Goal: Contribute content: Add original content to the website for others to see

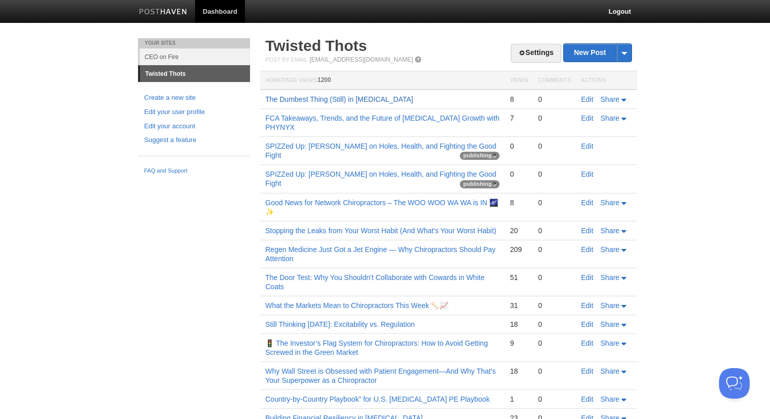
click at [366, 98] on link "The Dumbest Thing (Still) in [MEDICAL_DATA]" at bounding box center [339, 99] width 148 height 8
click at [586, 53] on link "New Post" at bounding box center [598, 53] width 68 height 18
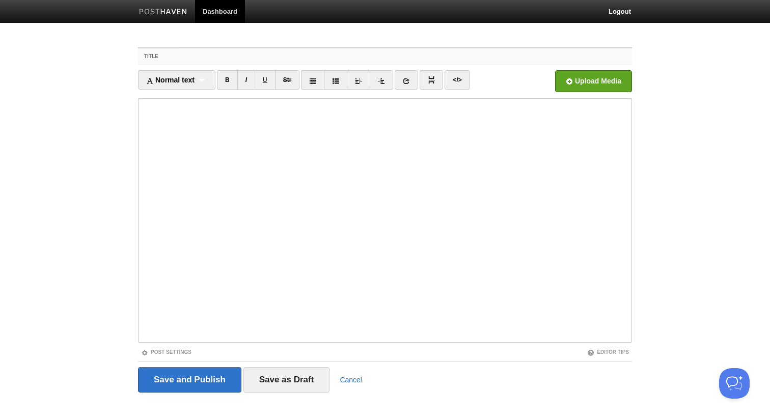
click at [218, 56] on input "Title" at bounding box center [405, 56] width 453 height 16
paste input "If [MEDICAL_DATA] Isn’t “Just”…Then It’s Everything"
type input "If [MEDICAL_DATA] Isn’t “Just”…Then It’s Everything"
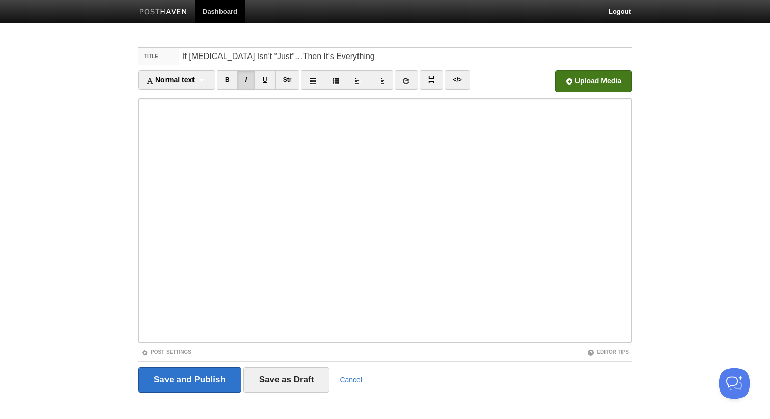
click at [578, 85] on input "file" at bounding box center [286, 84] width 771 height 52
drag, startPoint x: 353, startPoint y: 59, endPoint x: 183, endPoint y: 57, distance: 170.2
click at [183, 57] on input "If [MEDICAL_DATA] Isn’t “Just”…Then It’s Everything" at bounding box center [405, 56] width 453 height 16
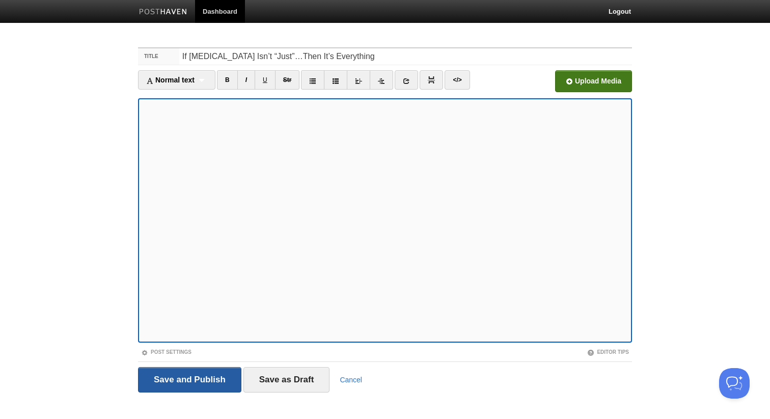
click at [205, 388] on input "Save and Publish" at bounding box center [189, 379] width 103 height 25
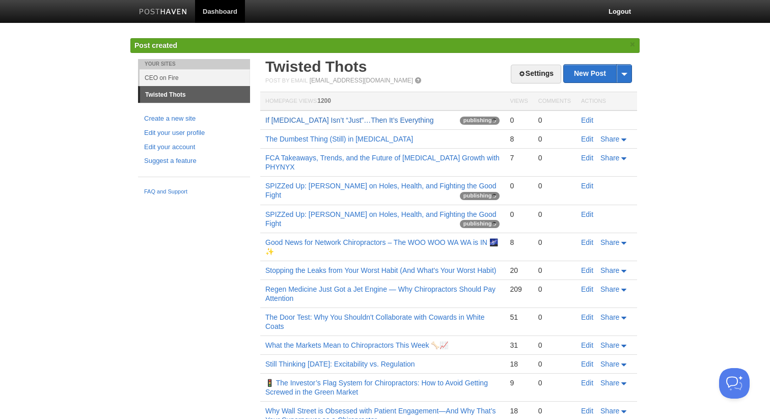
click at [290, 116] on link "If [MEDICAL_DATA] Isn’t “Just”…Then It’s Everything" at bounding box center [349, 120] width 169 height 8
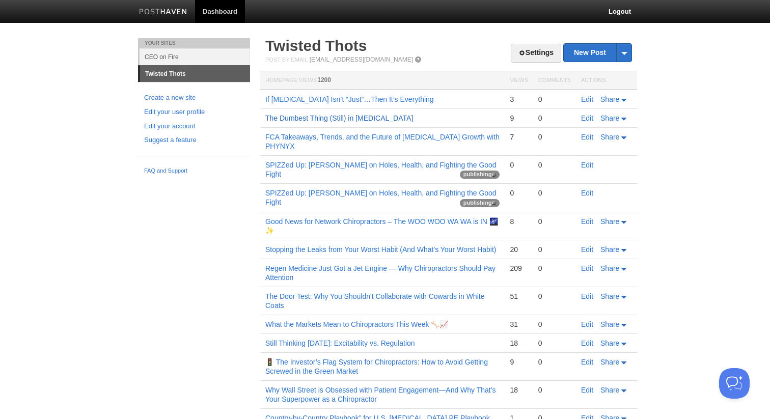
click at [304, 119] on link "The Dumbest Thing (Still) in [MEDICAL_DATA]" at bounding box center [339, 118] width 148 height 8
click at [371, 118] on link "The Dumbest Thing (Still) in [MEDICAL_DATA]" at bounding box center [339, 118] width 148 height 8
click at [224, 303] on div "Your Sites CEO on Fire Twisted Thots Create a new site Edit your user profile E…" at bounding box center [385, 322] width 510 height 568
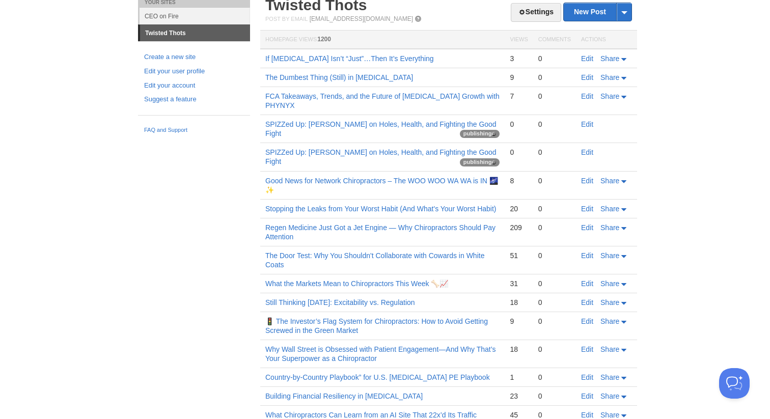
scroll to position [61, 0]
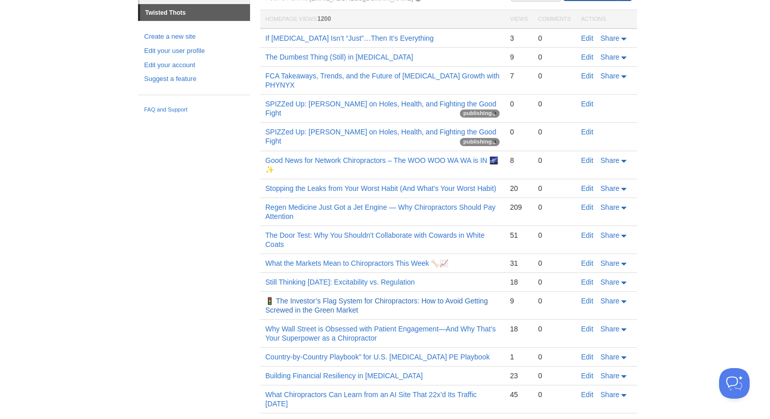
click at [297, 304] on link "🚦 The Investor’s Flag System for Chiropractors: How to Avoid Getting Screwed in…" at bounding box center [376, 305] width 223 height 17
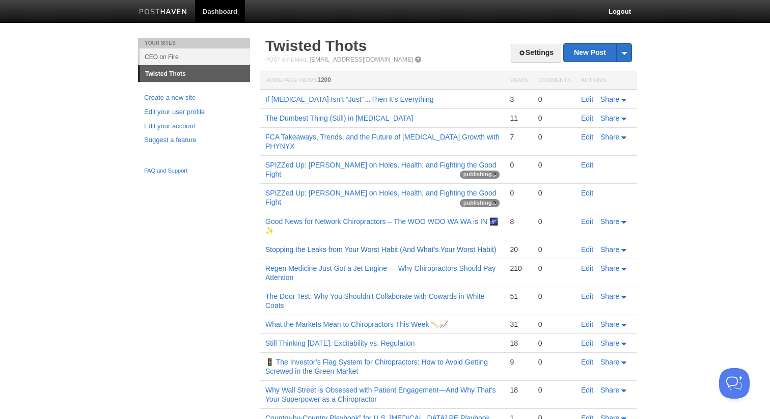
click at [305, 251] on link "Stopping the Leaks from Your Worst Habit (And What's Your Worst Habit)" at bounding box center [380, 250] width 231 height 8
click at [316, 270] on link "Regen Medicine Just Got a Jet Engine — Why Chiropractors Should Pay Attention" at bounding box center [380, 272] width 230 height 17
click at [318, 222] on link "Good News for Network Chiropractors – The WOO WOO WA WA is IN 🌌✨" at bounding box center [381, 226] width 233 height 17
click at [312, 272] on link "Regen Medicine Just Got a Jet Engine — Why Chiropractors Should Pay Attention" at bounding box center [380, 272] width 230 height 17
click at [325, 222] on link "Good News for Network Chiropractors – The WOO WOO WA WA is IN 🌌✨" at bounding box center [381, 226] width 233 height 17
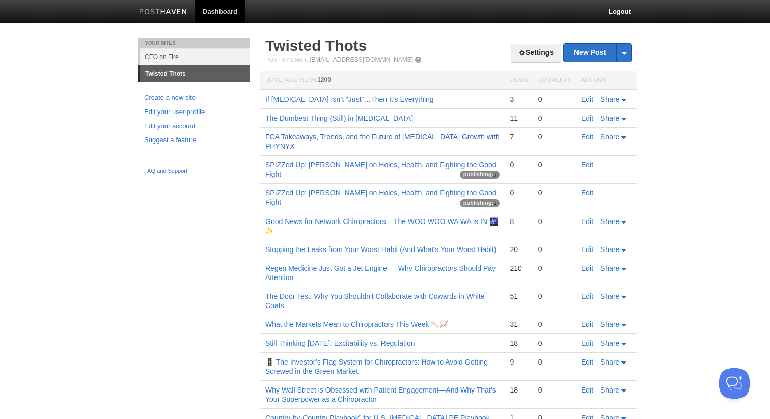
click at [334, 134] on link "FCA Takeaways, Trends, and the Future of [MEDICAL_DATA] Growth with PHYNYX" at bounding box center [382, 141] width 234 height 17
click at [340, 115] on link "The Dumbest Thing (Still) in [MEDICAL_DATA]" at bounding box center [339, 118] width 148 height 8
click at [330, 115] on link "The Dumbest Thing (Still) in [MEDICAL_DATA]" at bounding box center [339, 118] width 148 height 8
click at [317, 95] on link "If [MEDICAL_DATA] Isn’t “Just”…Then It’s Everything" at bounding box center [349, 99] width 169 height 8
click at [335, 396] on link "Why Wall Street is Obsessed with Patient Engagement—And Why That’s Your Superpo…" at bounding box center [380, 394] width 231 height 17
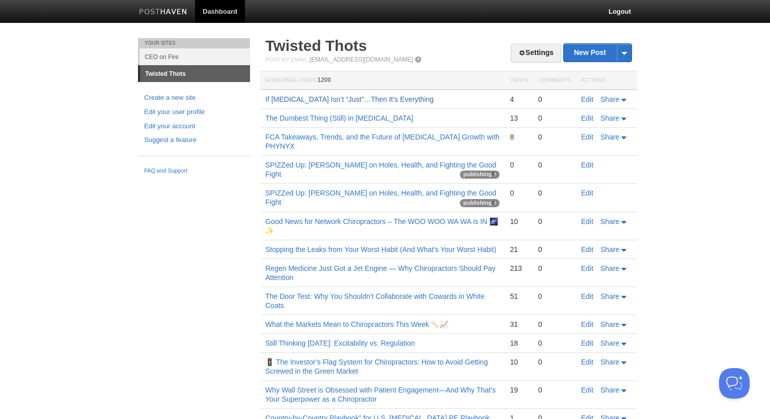
click at [347, 101] on link "If [MEDICAL_DATA] Isn’t “Just”…Then It’s Everything" at bounding box center [349, 99] width 169 height 8
click at [278, 102] on link "If [MEDICAL_DATA] Isn’t “Just”…Then It’s Everything" at bounding box center [349, 99] width 169 height 8
click at [583, 56] on link "New Post" at bounding box center [598, 53] width 68 height 18
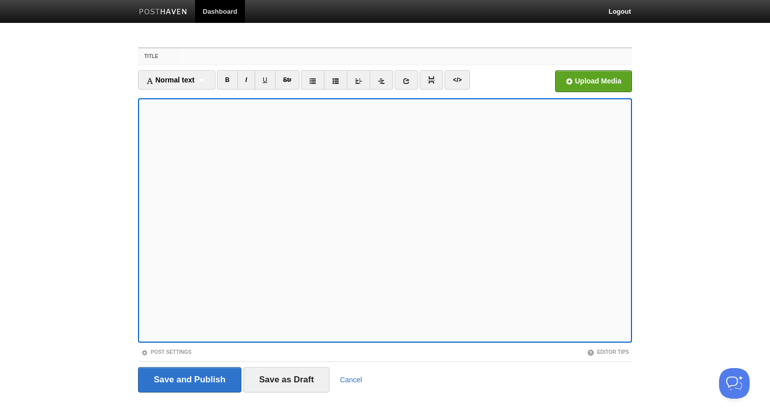
click at [300, 61] on input "Title" at bounding box center [405, 56] width 453 height 16
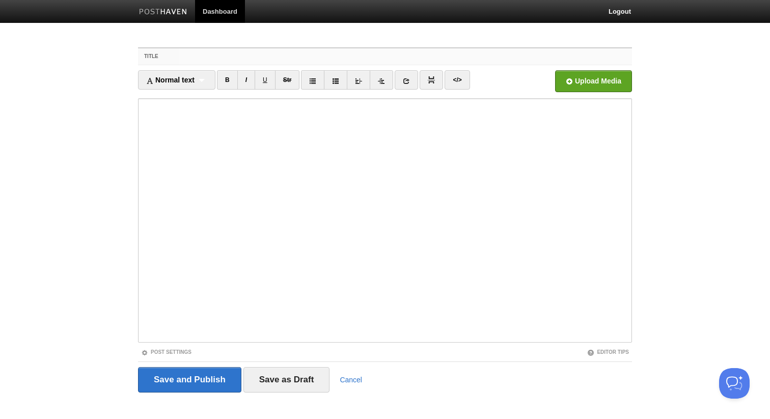
paste input "State of the DC Pipeline 2025"
type input "State of the DC Pipeline 2025"
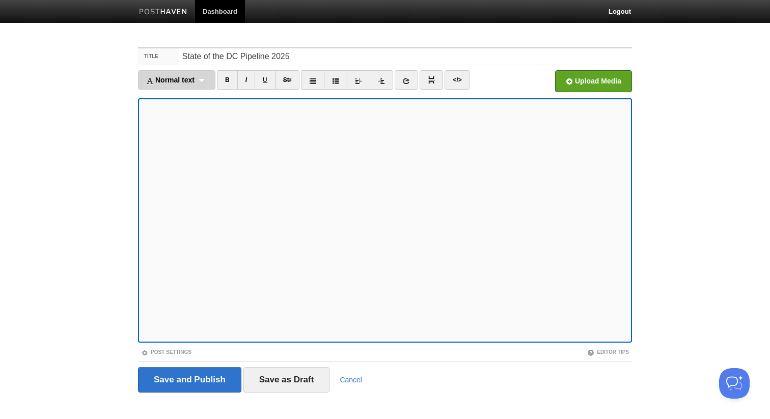
click at [202, 85] on div "Normal text Normal text Heading 1 Heading 2 Heading 3" at bounding box center [176, 79] width 77 height 19
click at [195, 81] on span "Normal text" at bounding box center [170, 80] width 48 height 8
click at [345, 379] on link "Cancel" at bounding box center [351, 380] width 22 height 8
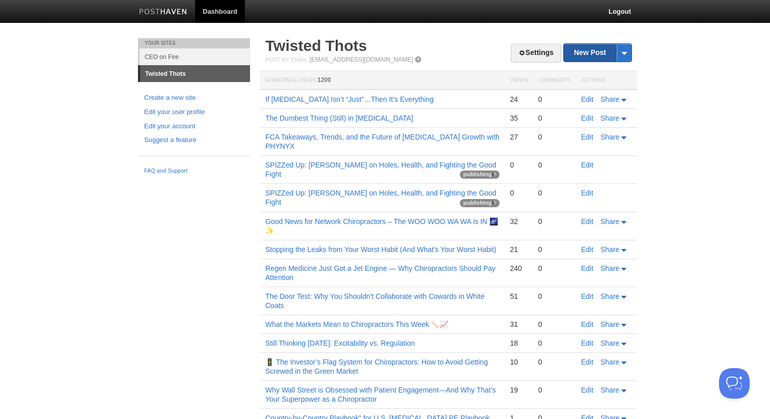
click at [574, 47] on link "New Post" at bounding box center [598, 53] width 68 height 18
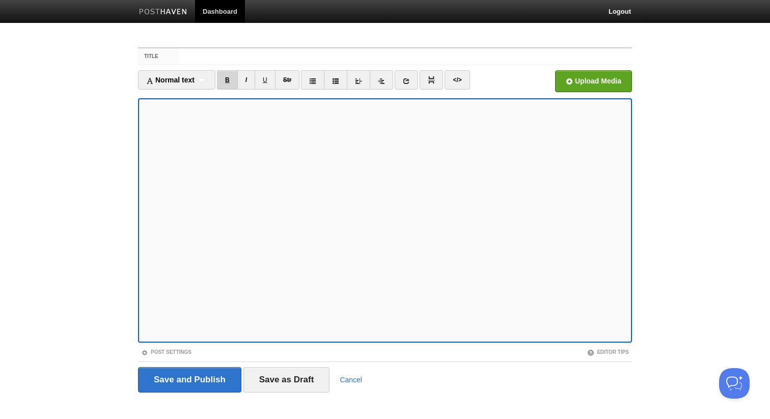
click at [232, 82] on link "B" at bounding box center [227, 79] width 21 height 19
click at [195, 79] on span "Normal text" at bounding box center [170, 80] width 48 height 8
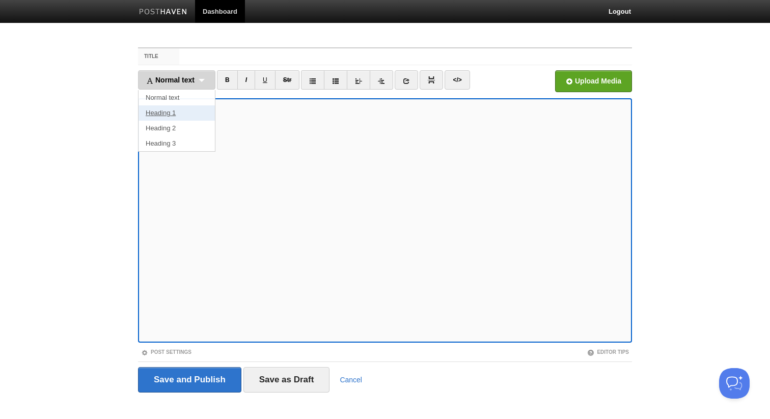
click at [182, 116] on link "Heading 1" at bounding box center [177, 112] width 76 height 15
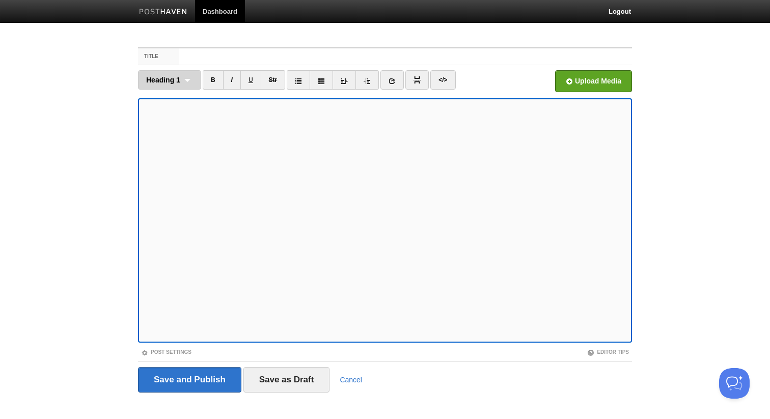
click at [180, 79] on span "Heading 1" at bounding box center [163, 80] width 34 height 8
click at [176, 95] on link "Normal text" at bounding box center [170, 97] width 62 height 15
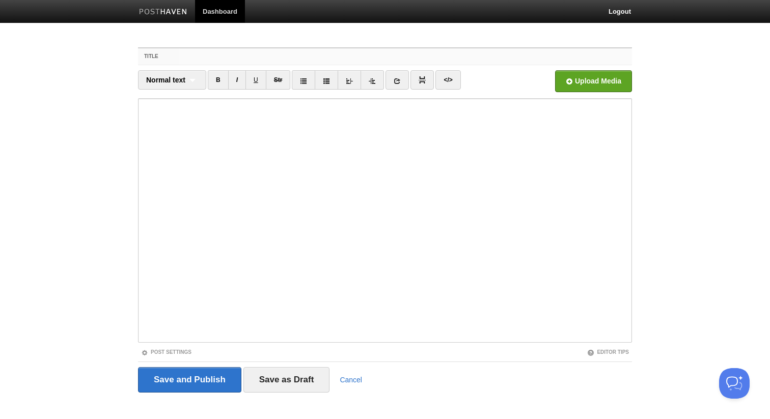
click at [443, 49] on input "Title" at bounding box center [405, 56] width 453 height 16
paste input "For years, chiropractic schools sold the same story: “We’re booming. More stude…"
type input "For years, chiropractic schools sold the same story: “We’re booming. More stude…"
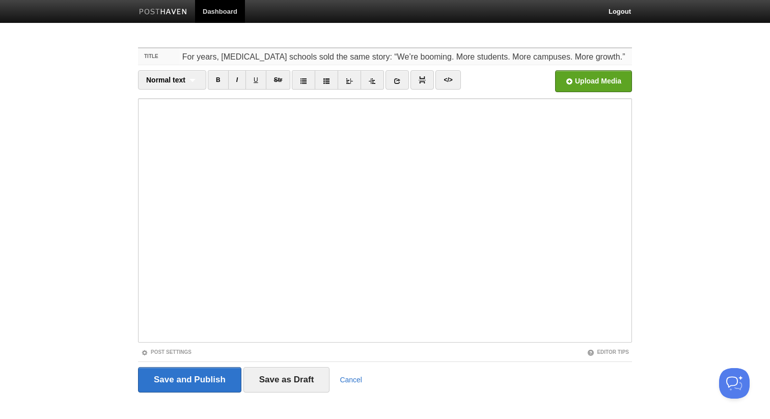
scroll to position [0, 2498]
click at [443, 49] on input "For years, chiropractic schools sold the same story: “We’re booming. More stude…" at bounding box center [405, 56] width 453 height 16
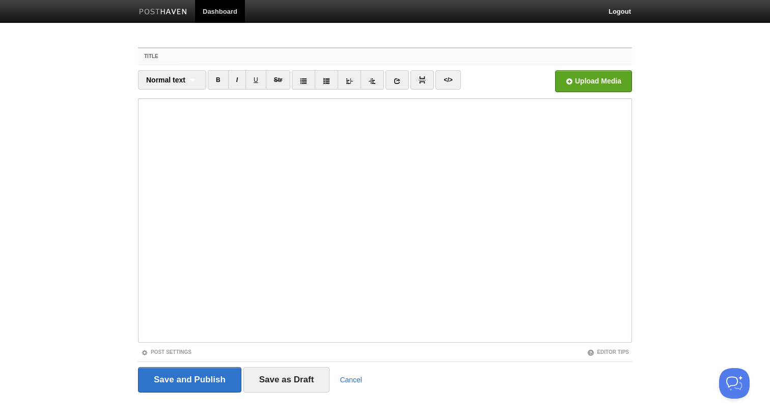
scroll to position [0, 0]
paste input "State of the DC Pipeline 2025"
type input "State of the DC Pipeline 2025"
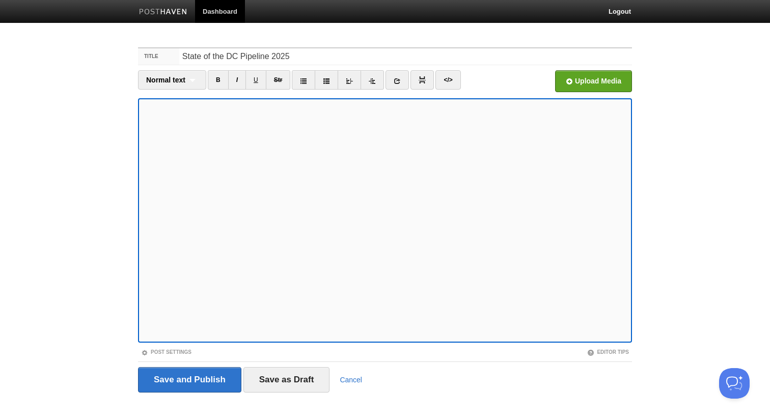
click at [586, 68] on fieldset "Title State of the DC Pipeline 2025 Normal text Normal text Heading 1 Heading 2…" at bounding box center [385, 223] width 494 height 353
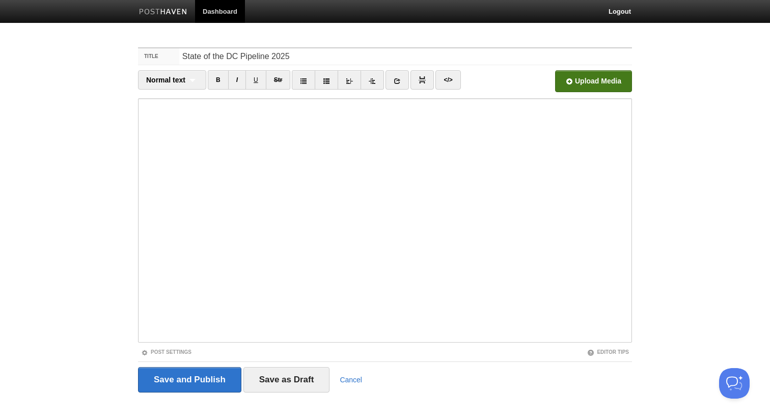
click at [585, 70] on fieldset "Title State of the DC Pipeline 2025 Normal text Normal text Heading 1 Heading 2…" at bounding box center [385, 223] width 494 height 353
click at [585, 78] on input "file" at bounding box center [286, 84] width 771 height 52
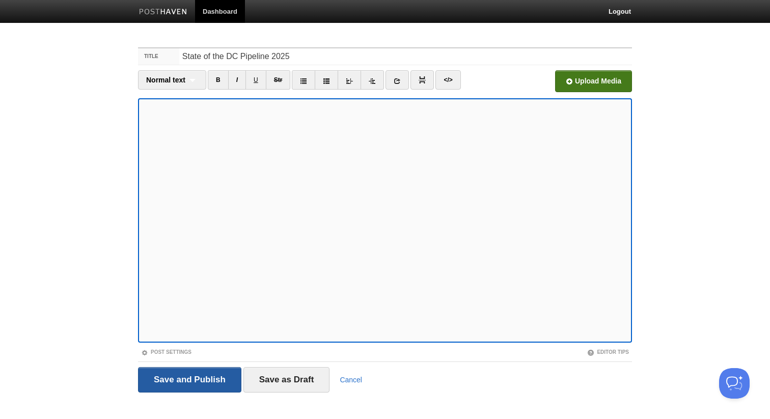
click at [199, 376] on input "Save and Publish" at bounding box center [189, 379] width 103 height 25
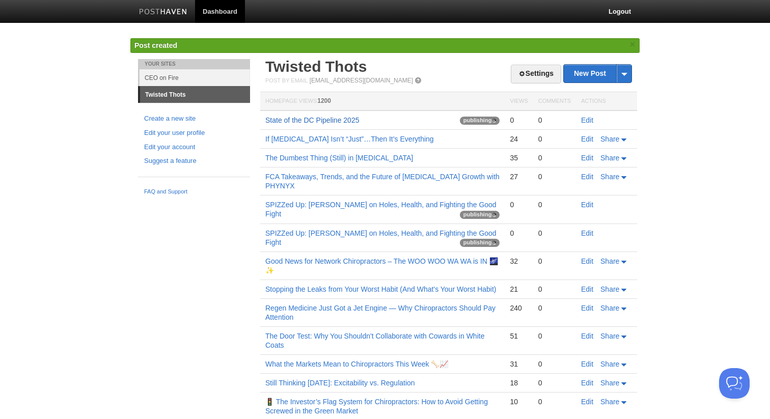
click at [287, 116] on link "State of the DC Pipeline 2025" at bounding box center [312, 120] width 94 height 8
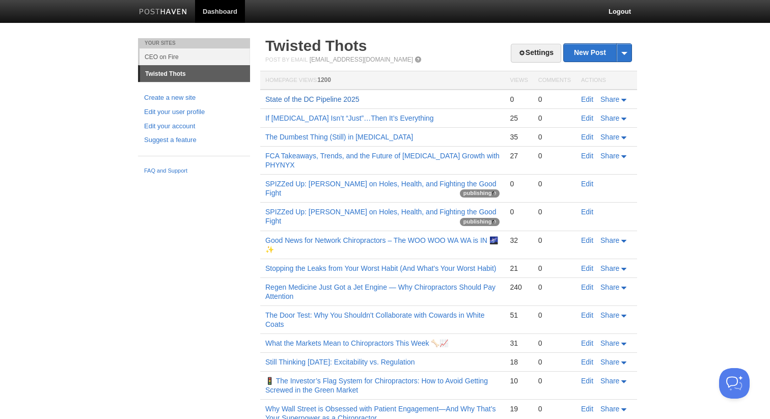
click at [311, 98] on link "State of the DC Pipeline 2025" at bounding box center [312, 99] width 94 height 8
click at [518, 57] on link "Settings" at bounding box center [536, 53] width 50 height 19
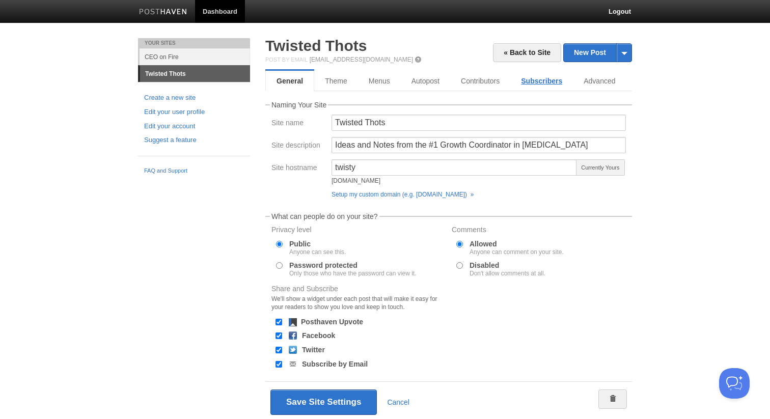
click at [527, 85] on link "Subscribers" at bounding box center [542, 81] width 63 height 20
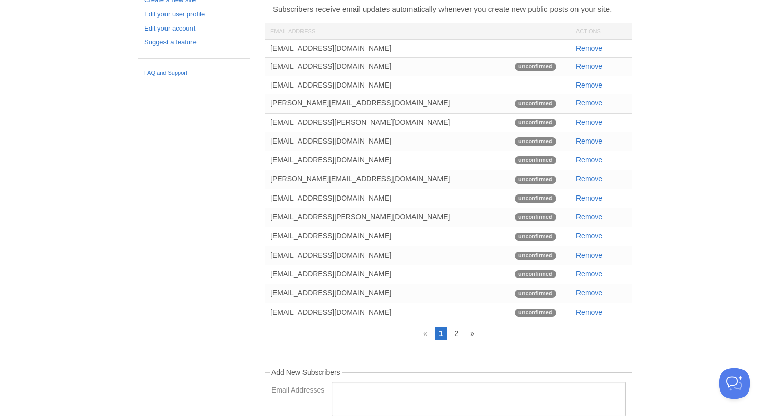
scroll to position [182, 0]
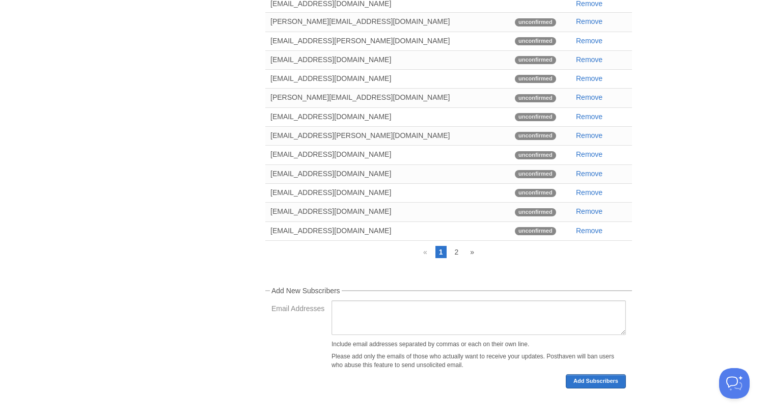
drag, startPoint x: 423, startPoint y: 160, endPoint x: 417, endPoint y: 419, distance: 258.4
click at [417, 419] on div "« Back to Site New Post by Web by Email Twisted Thots Post by Email post@twisty…" at bounding box center [449, 139] width 382 height 560
click at [458, 251] on link "2" at bounding box center [456, 252] width 11 height 12
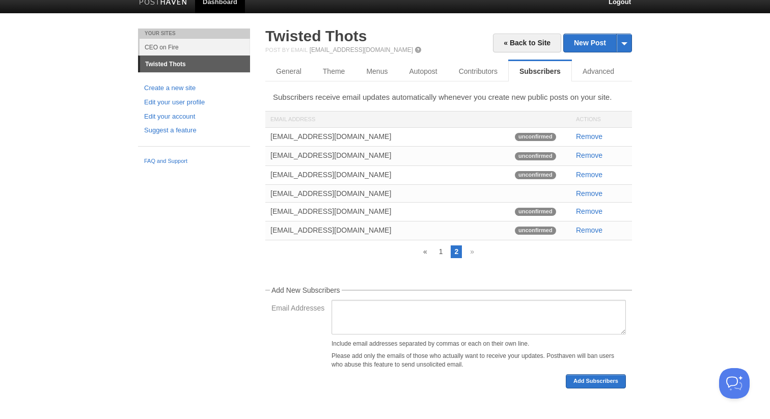
scroll to position [0, 0]
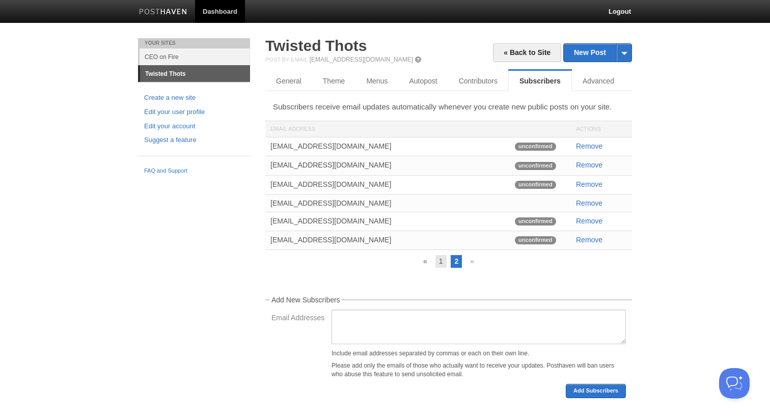
click at [443, 256] on link "1" at bounding box center [441, 261] width 11 height 12
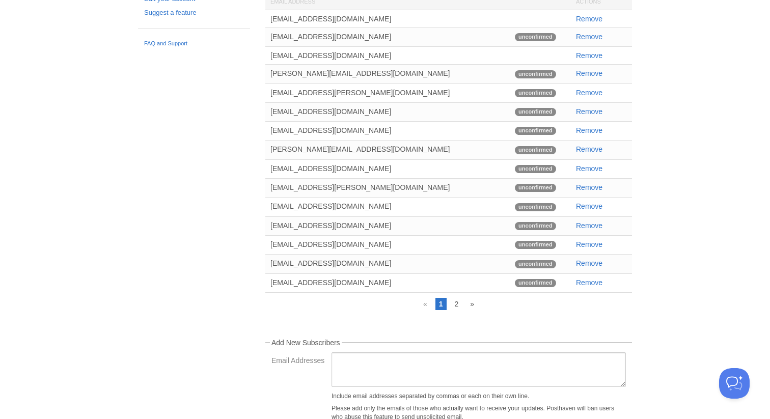
scroll to position [143, 0]
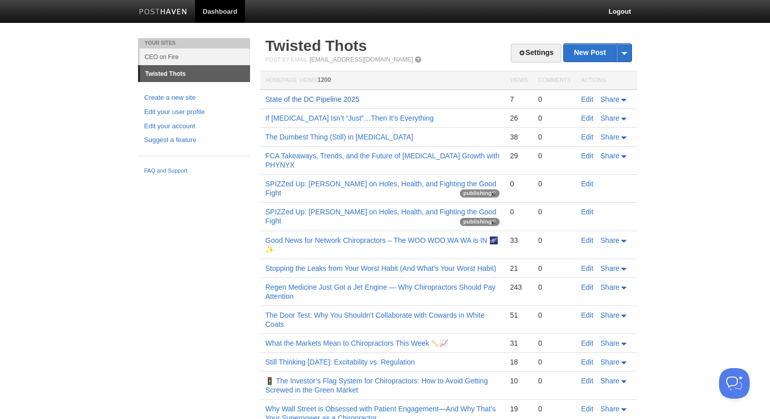
click at [346, 103] on link "State of the DC Pipeline 2025" at bounding box center [312, 99] width 94 height 8
